Goal: Complete application form

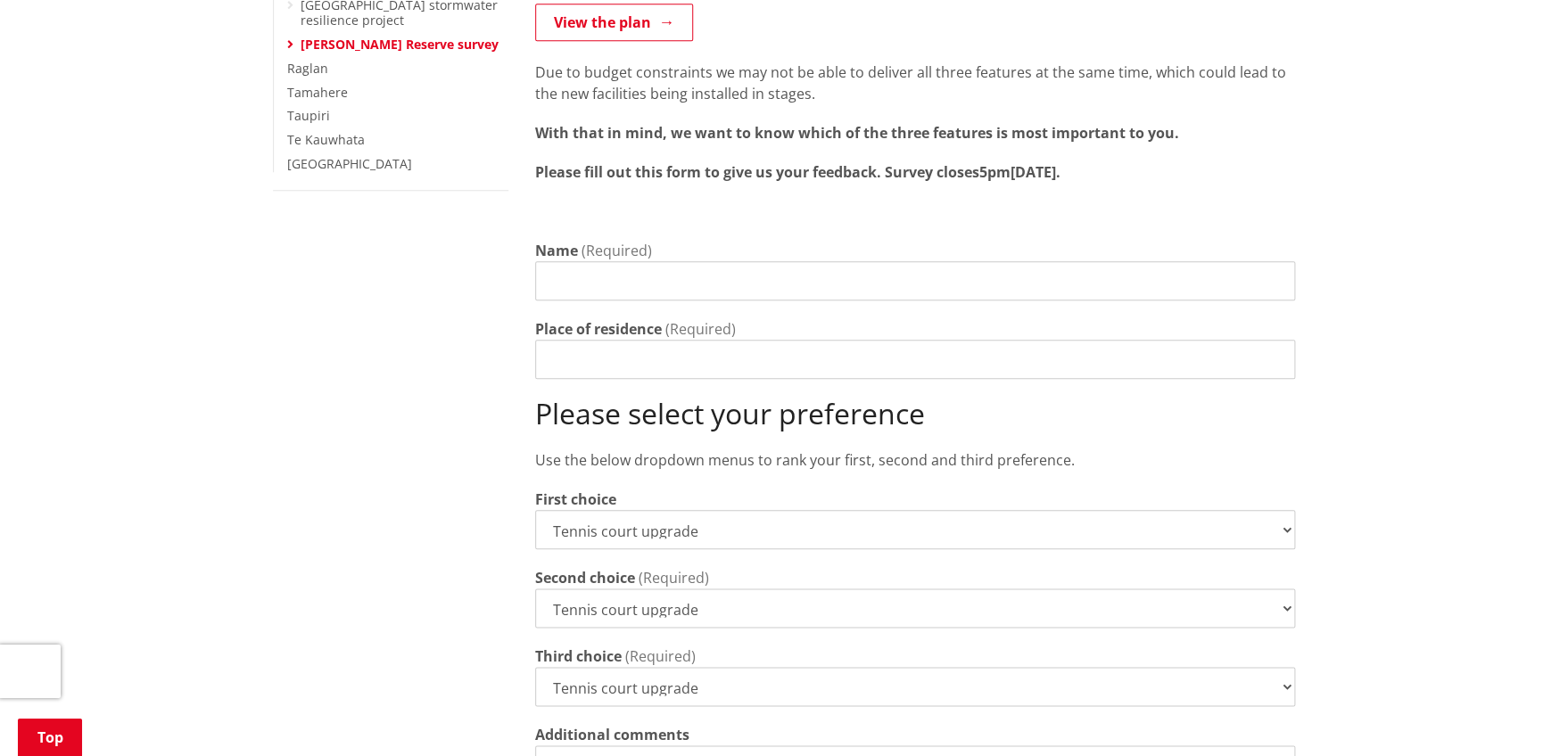
scroll to position [579, 0]
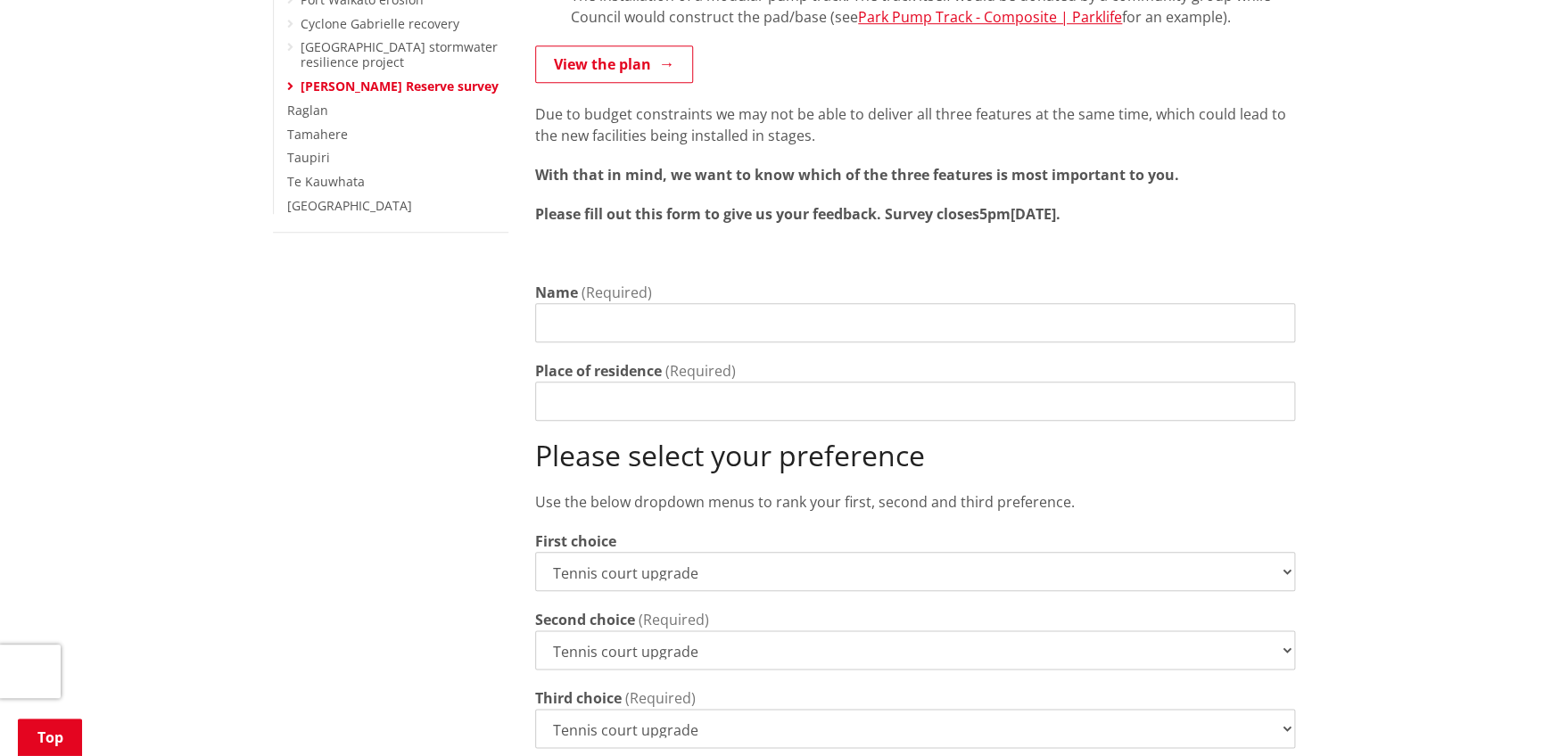
click at [535, 631] on select "Tennis court upgrade New 3x3 basketball half-court Modular pump track" at bounding box center [914, 650] width 760 height 40
select select "New 3x3 basketball half-court"
click option "New 3x3 basketball half-court" at bounding box center [0, 0] width 0 height 0
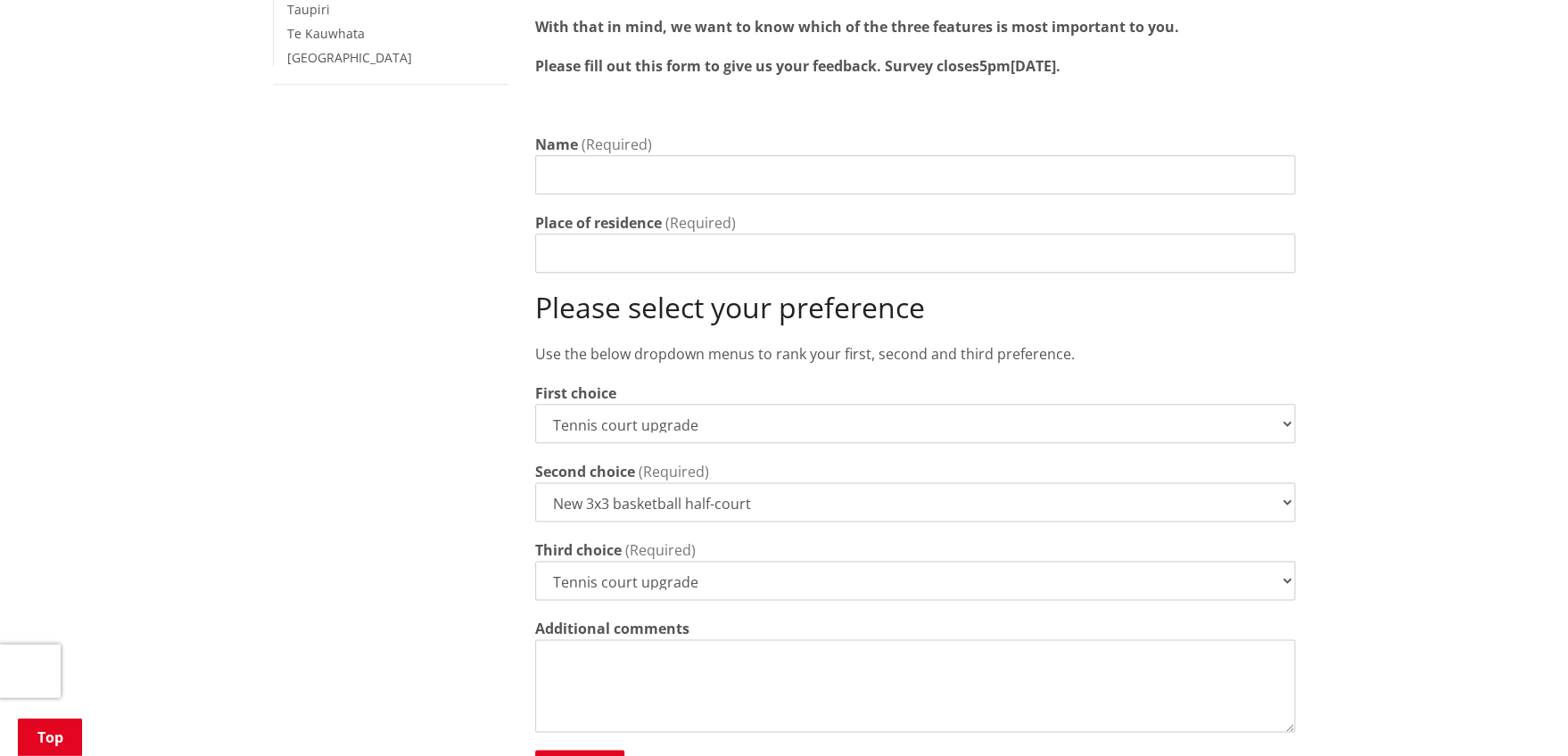
scroll to position [773, 0]
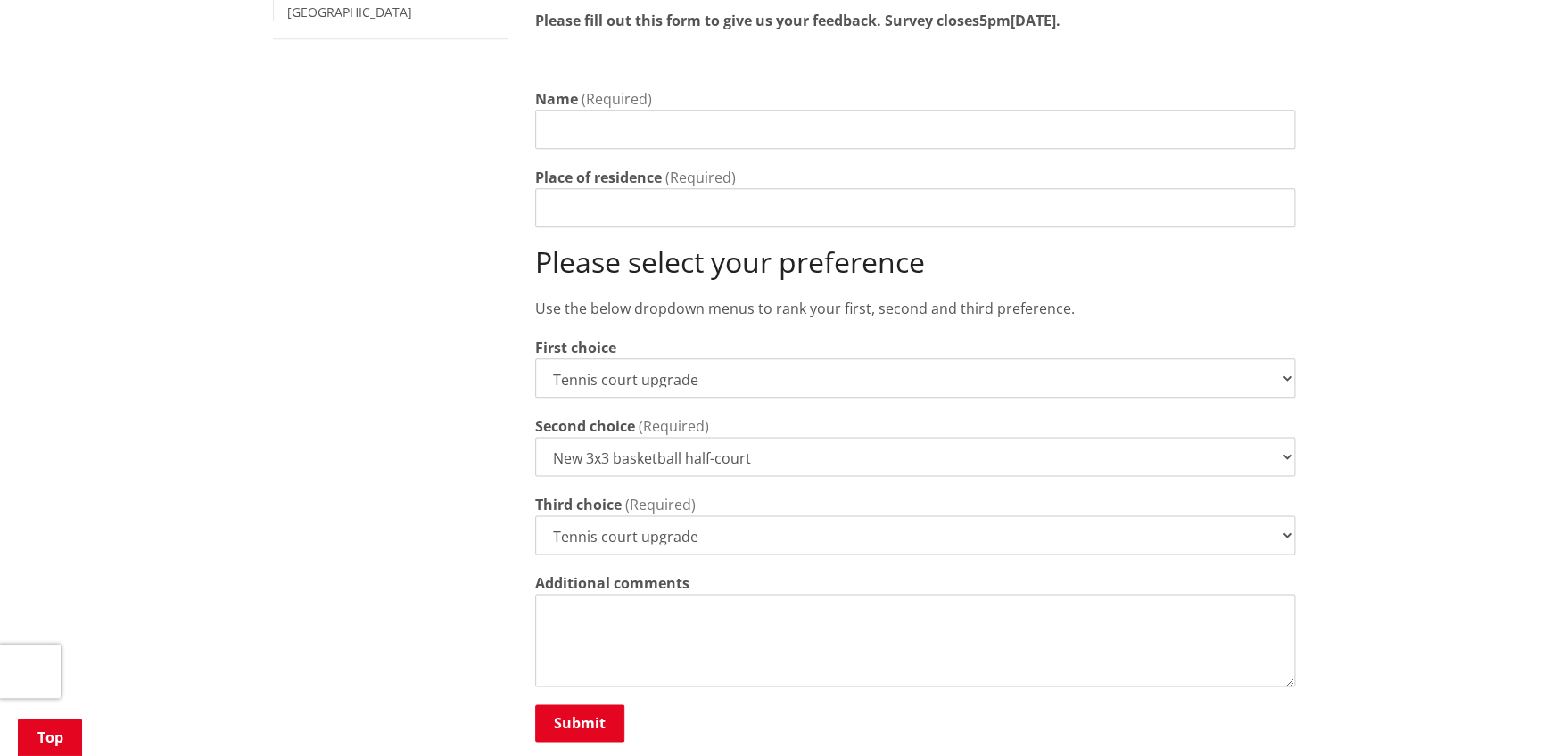
click at [535, 515] on select "Tennis court upgrade New 3x3 basketball half-court Modular pump track" at bounding box center [914, 535] width 760 height 40
select select "Modular pump track"
click option "Modular pump track" at bounding box center [0, 0] width 0 height 0
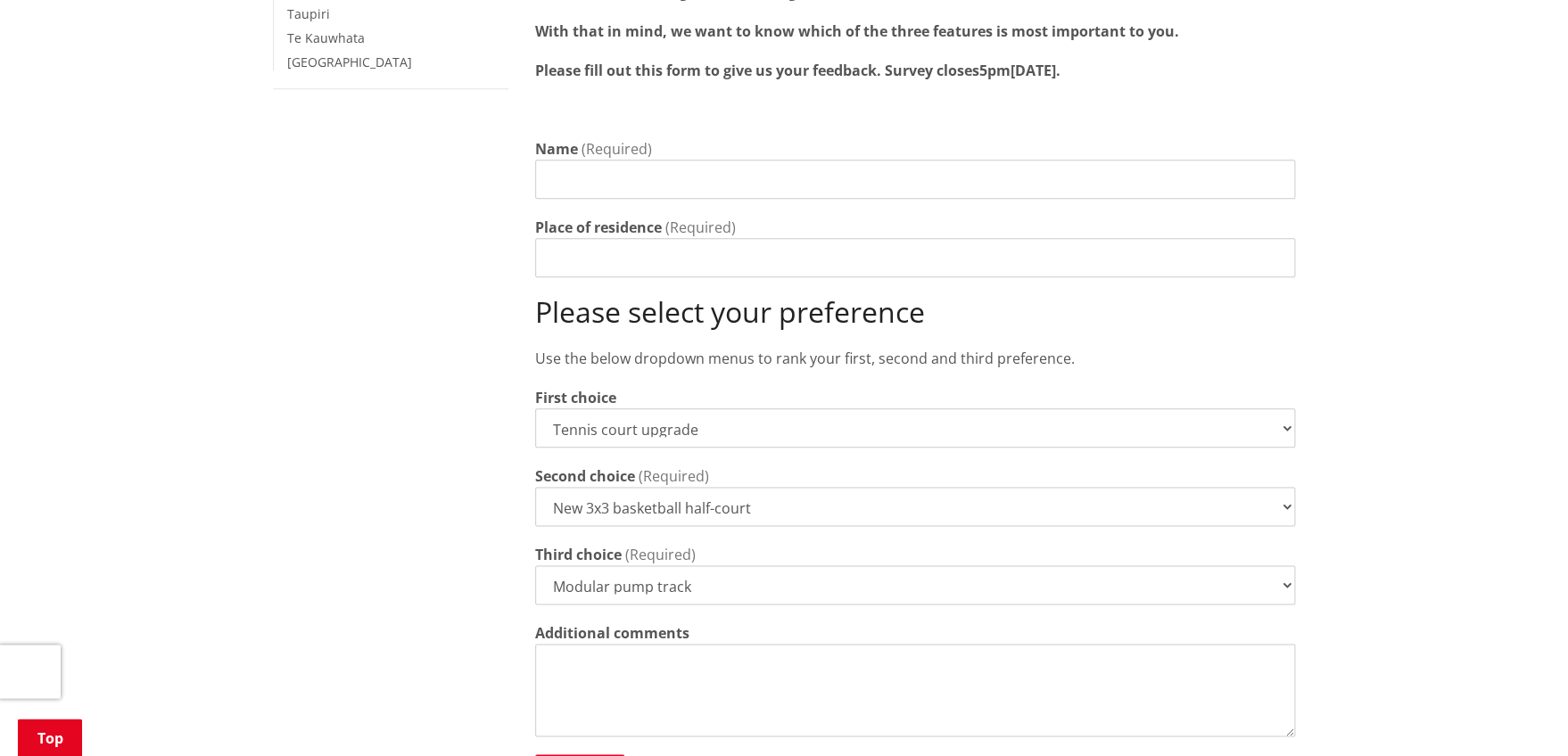
scroll to position [676, 0]
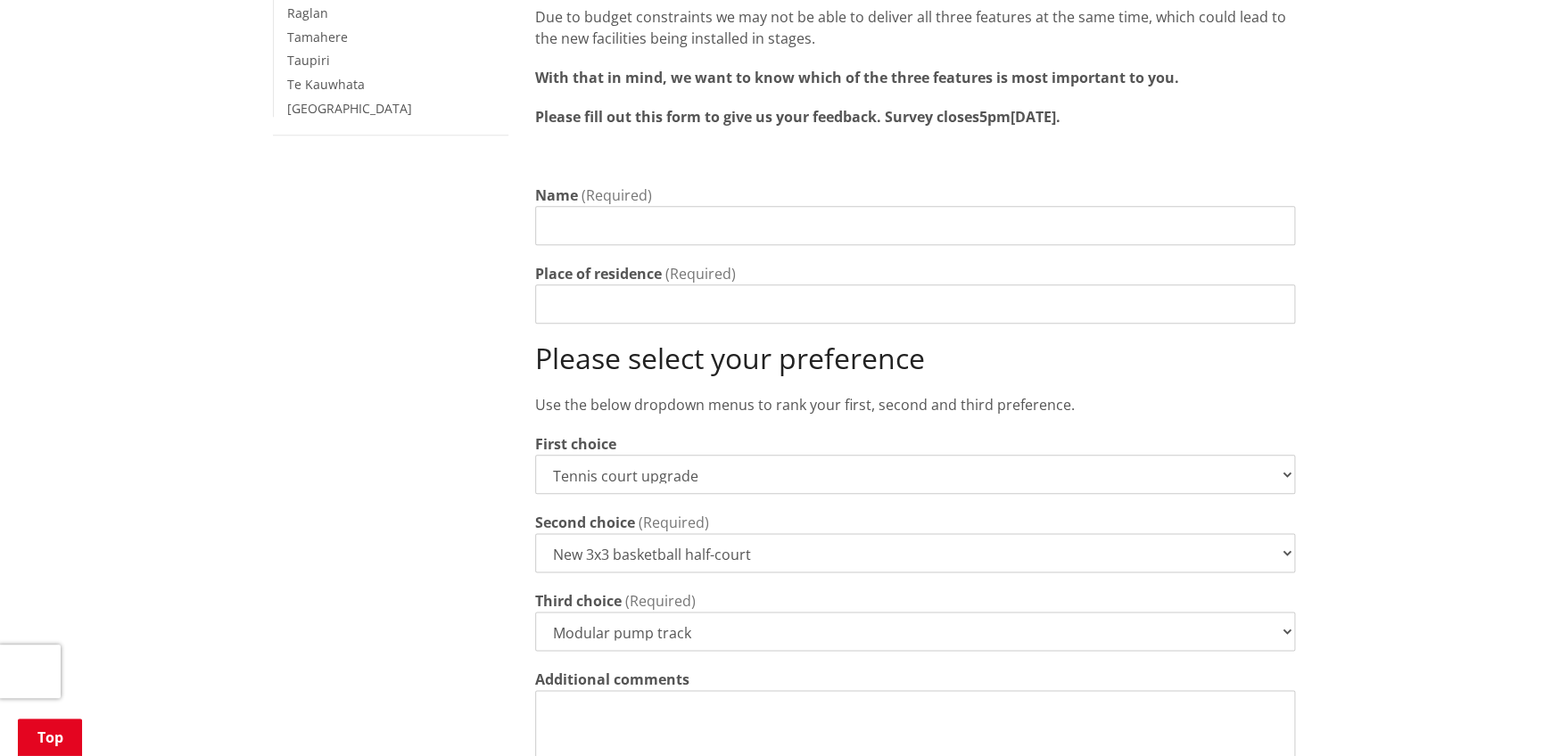
click at [541, 206] on input "Name" at bounding box center [914, 225] width 760 height 40
type input "Robin Ranga"
click at [541, 287] on input "Place of residence" at bounding box center [914, 304] width 760 height 40
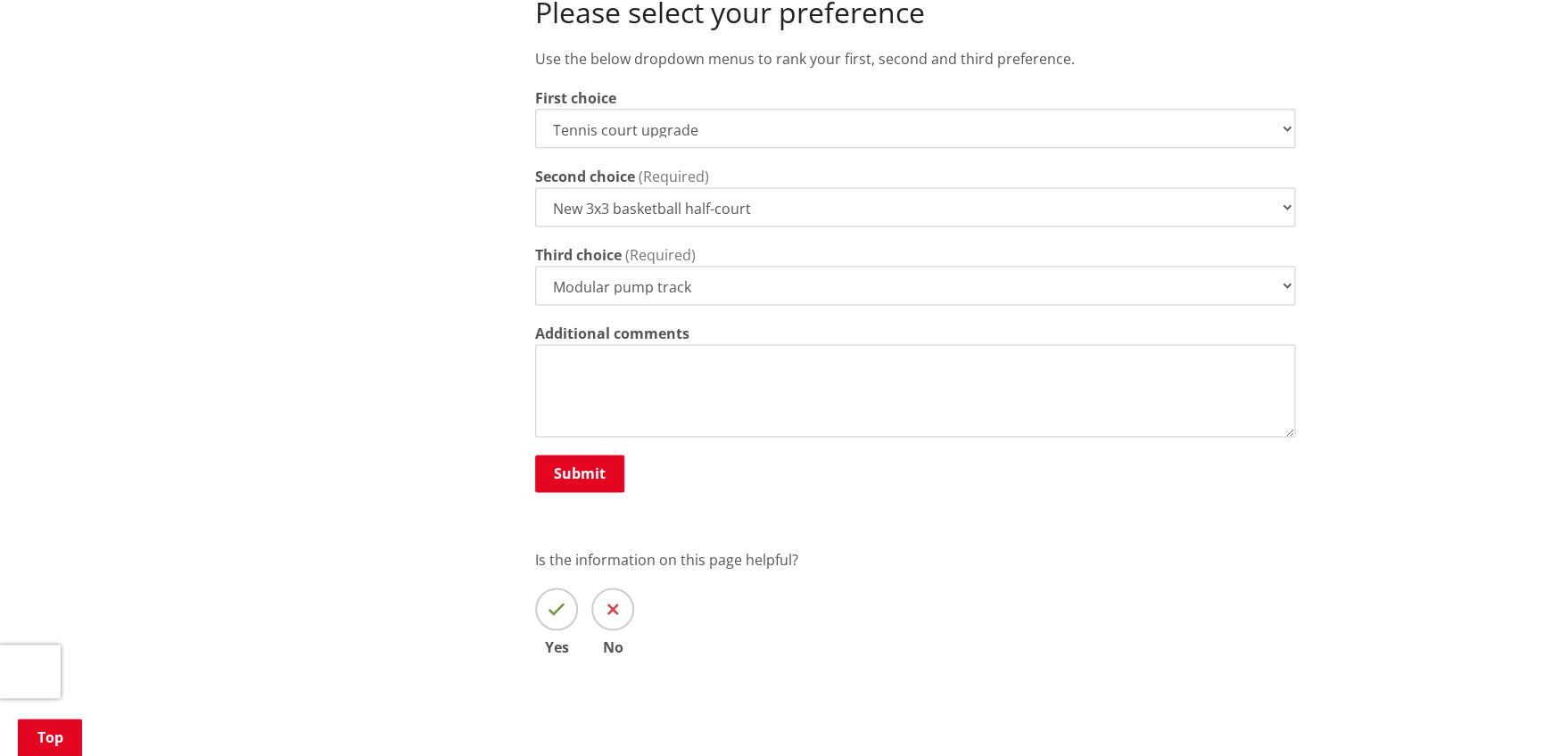
scroll to position [1062, 0]
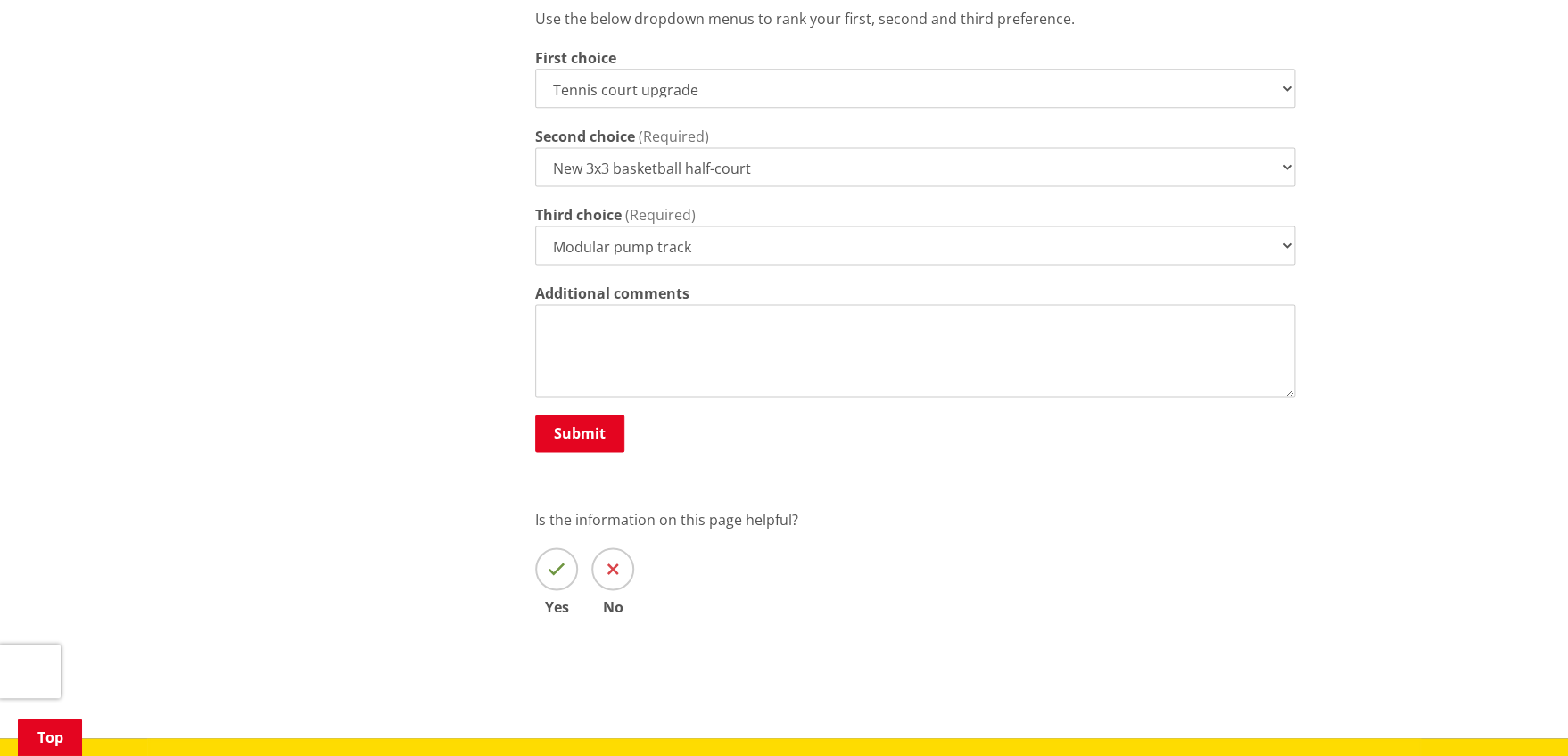
type input "7 Cobourne Place, Port Waikato, RD5 Tuakau 2695"
click at [553, 304] on textarea "Additional comments" at bounding box center [914, 350] width 760 height 93
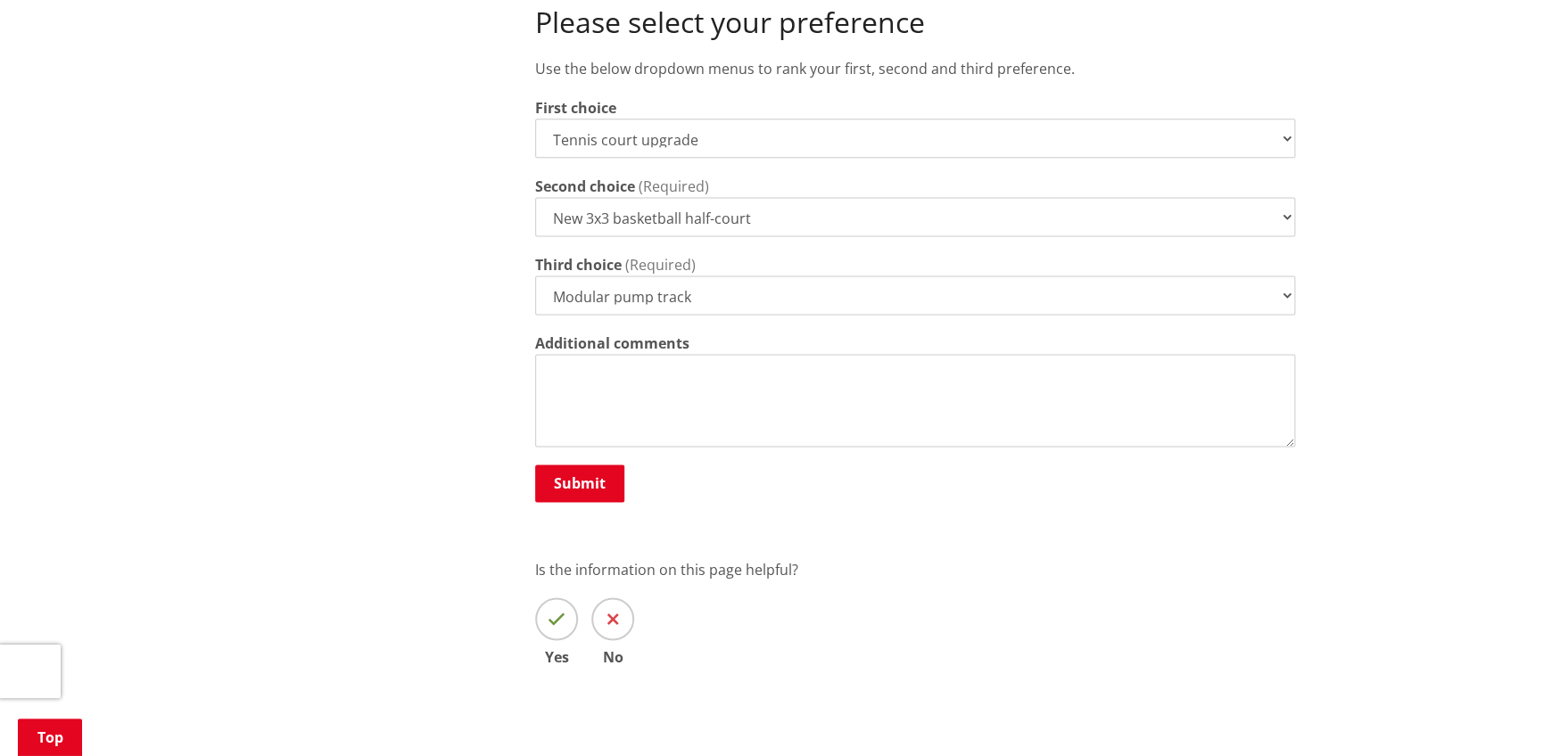
scroll to position [966, 0]
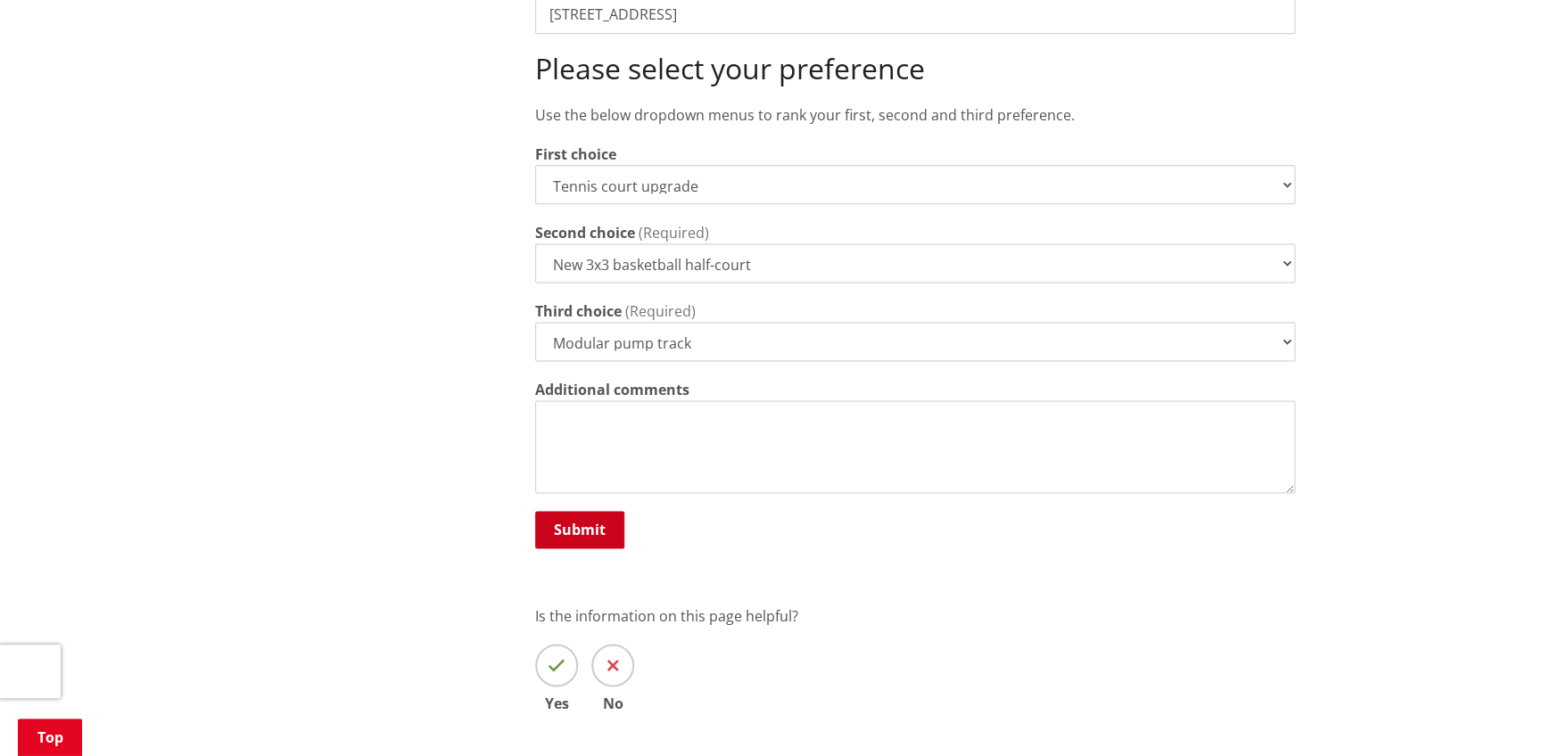
click at [584, 511] on button "Submit" at bounding box center [579, 529] width 89 height 38
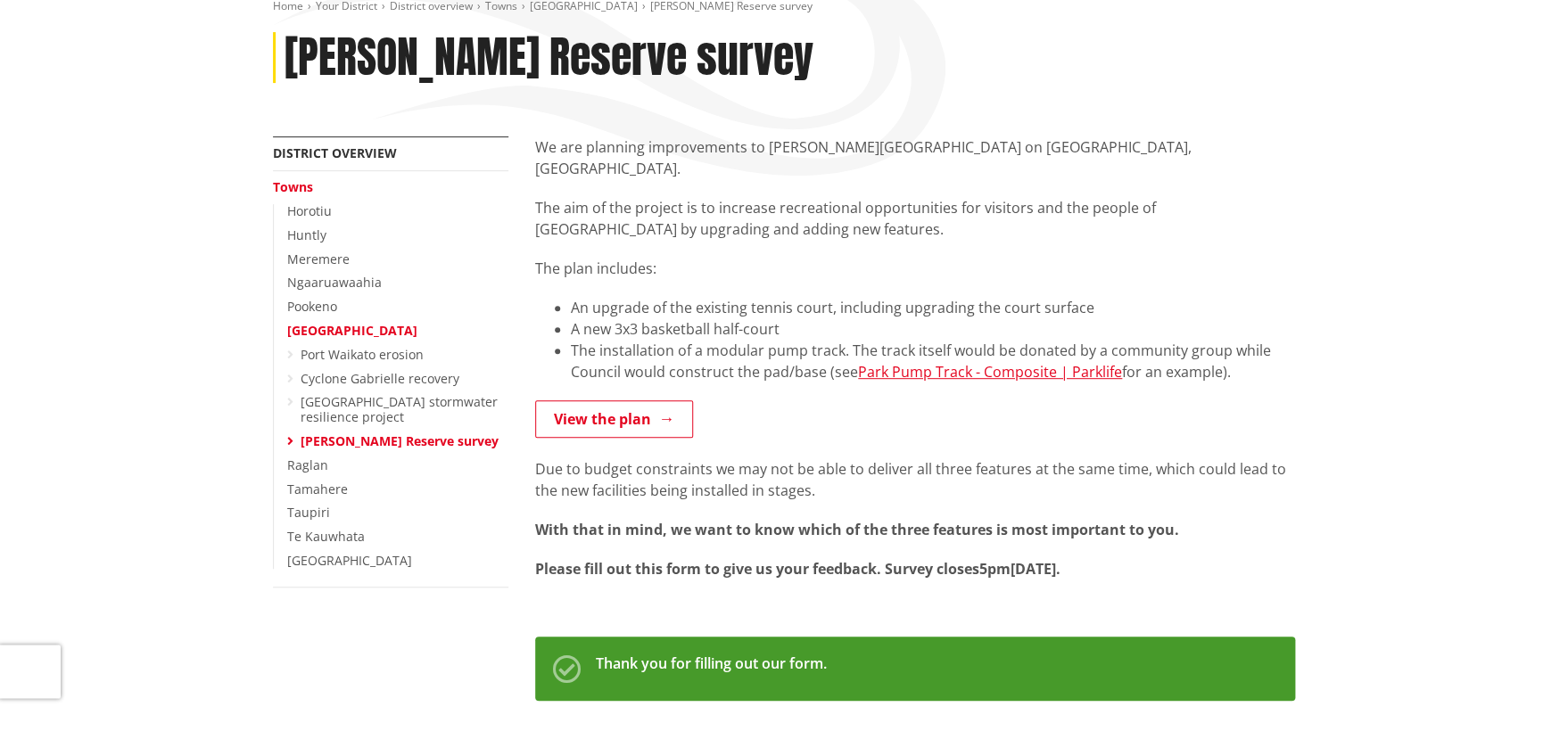
scroll to position [289, 0]
